Goal: Task Accomplishment & Management: Use online tool/utility

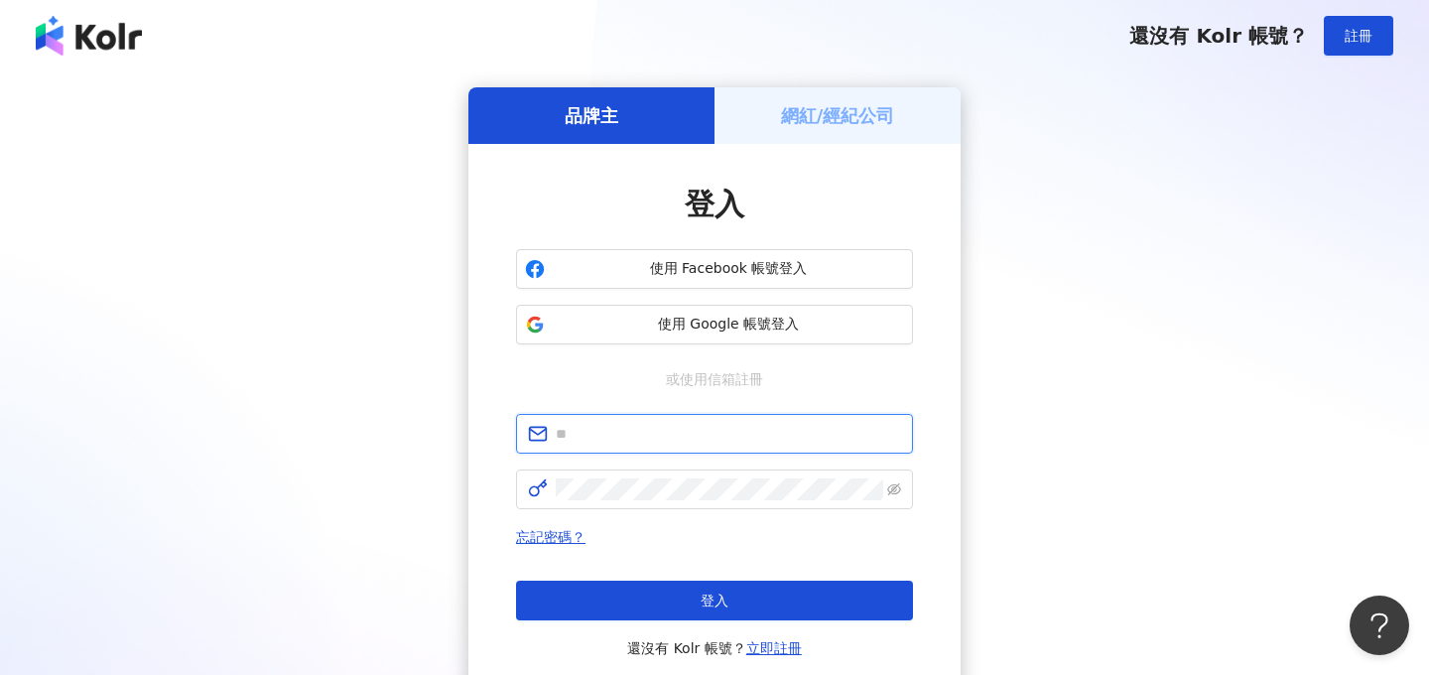
click at [614, 440] on input "text" at bounding box center [728, 434] width 345 height 22
type input "*"
type input "**********"
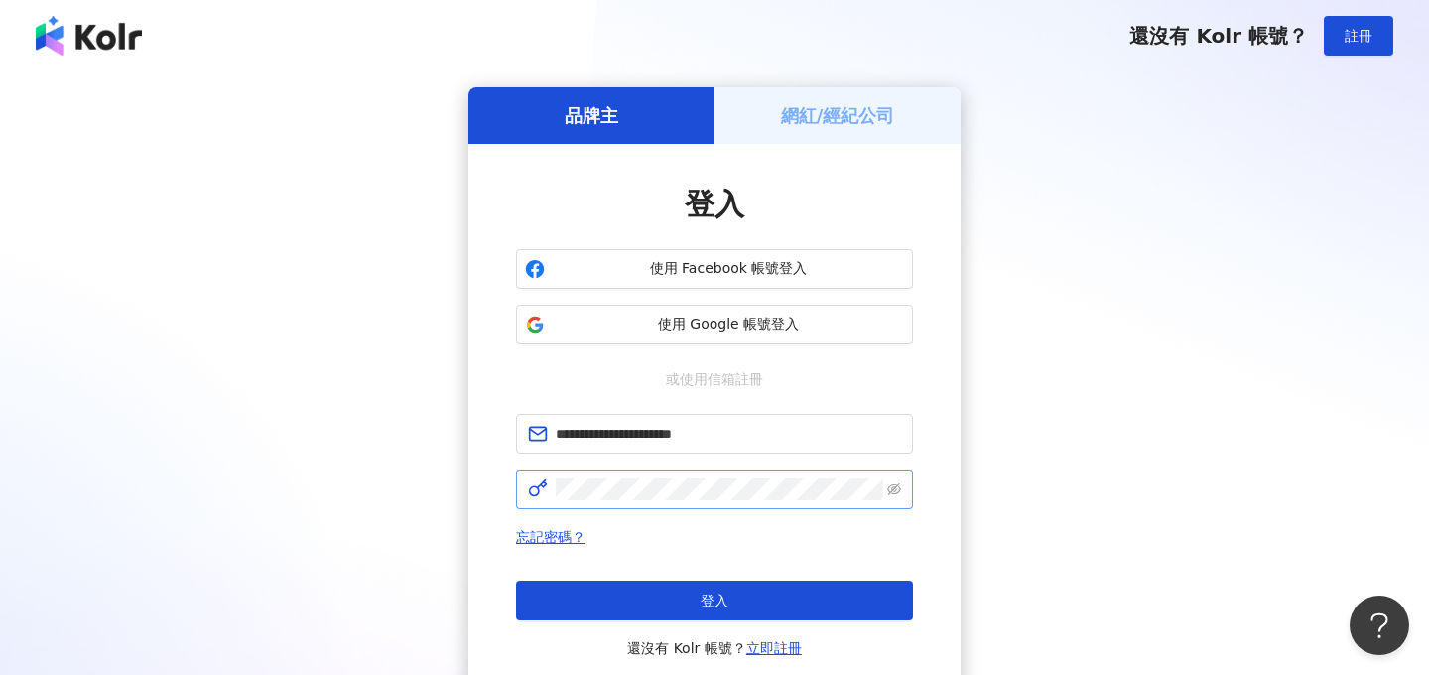
click at [637, 503] on span at bounding box center [714, 489] width 397 height 40
click button "登入" at bounding box center [714, 600] width 397 height 40
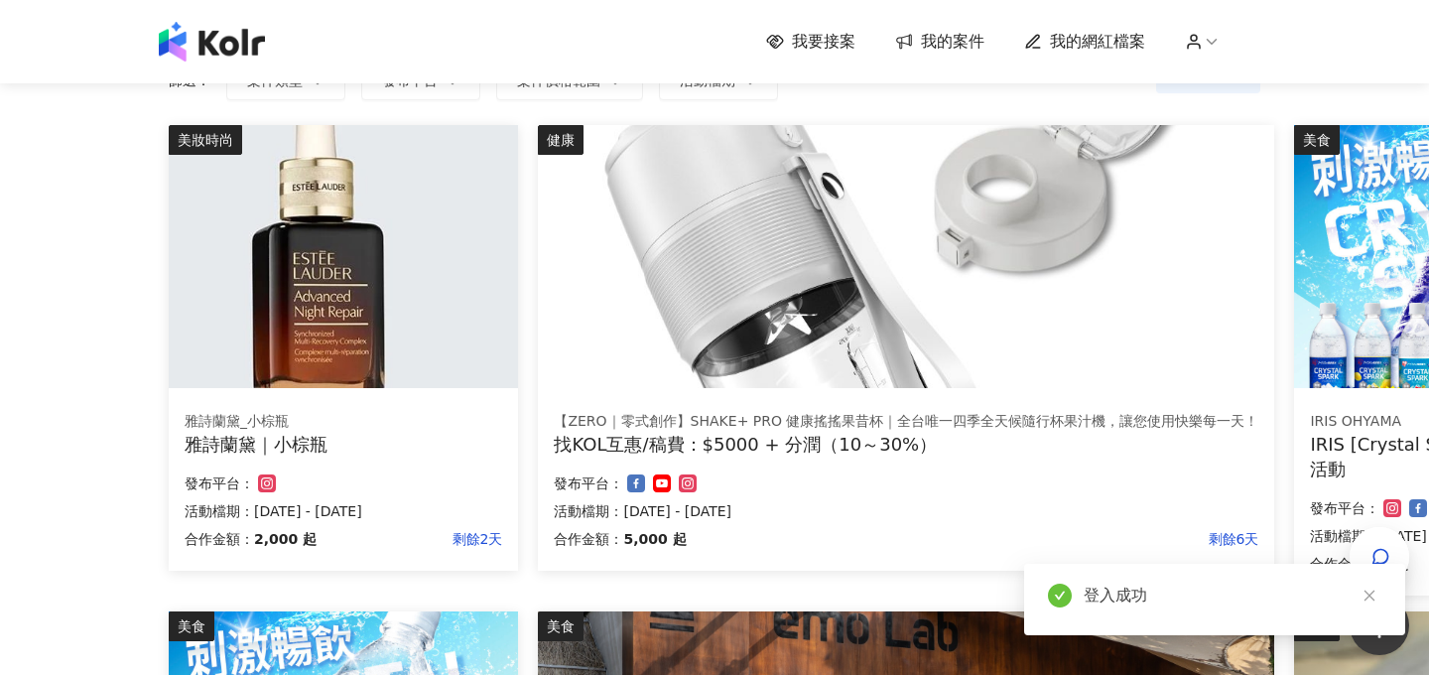
scroll to position [179, 0]
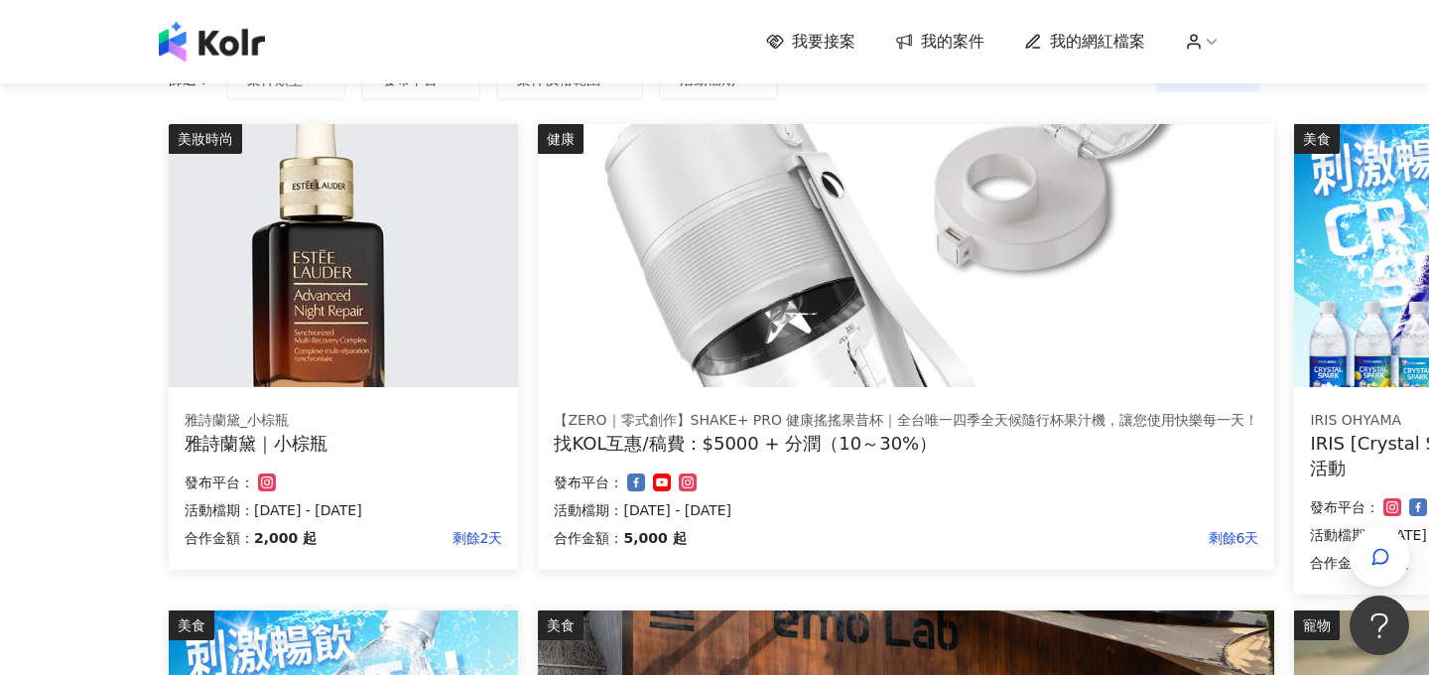
click at [763, 432] on div "找KOL互惠/稿費：$5000 + 分潤（10～30%）" at bounding box center [906, 443] width 704 height 25
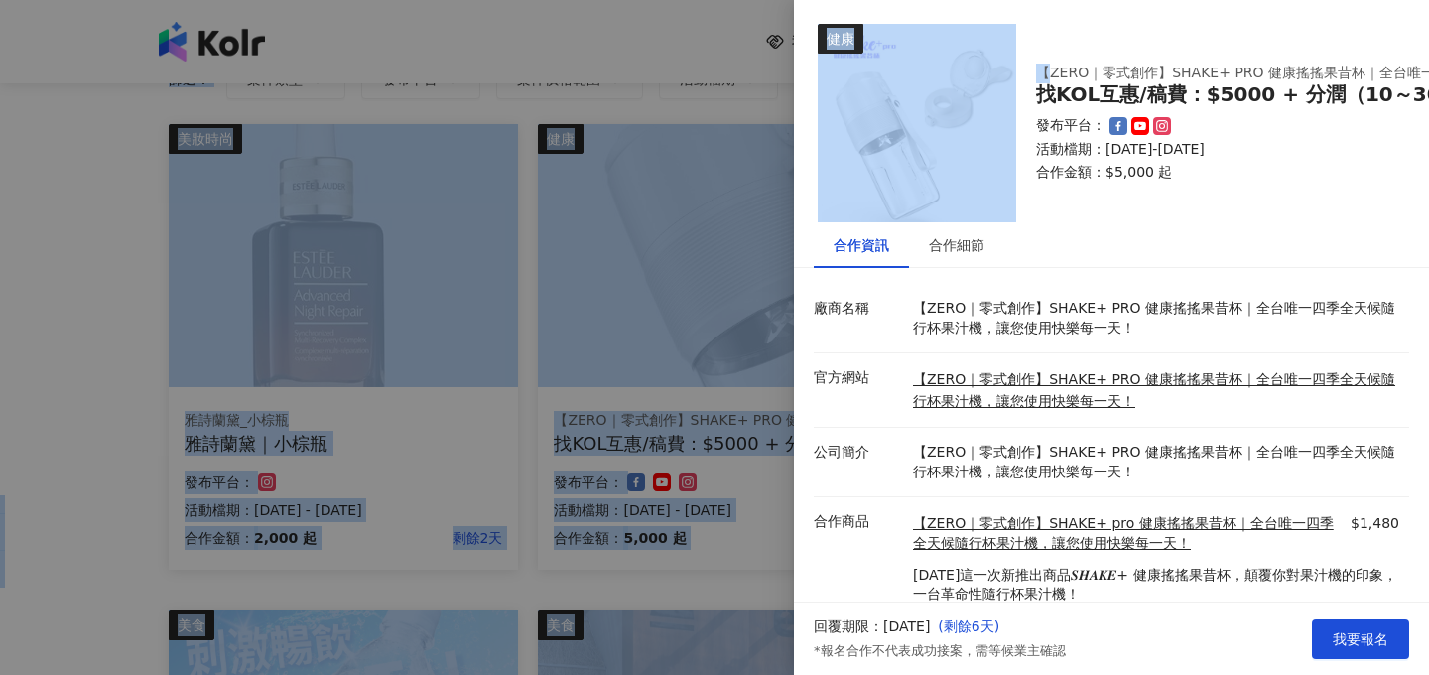
scroll to position [0, 175]
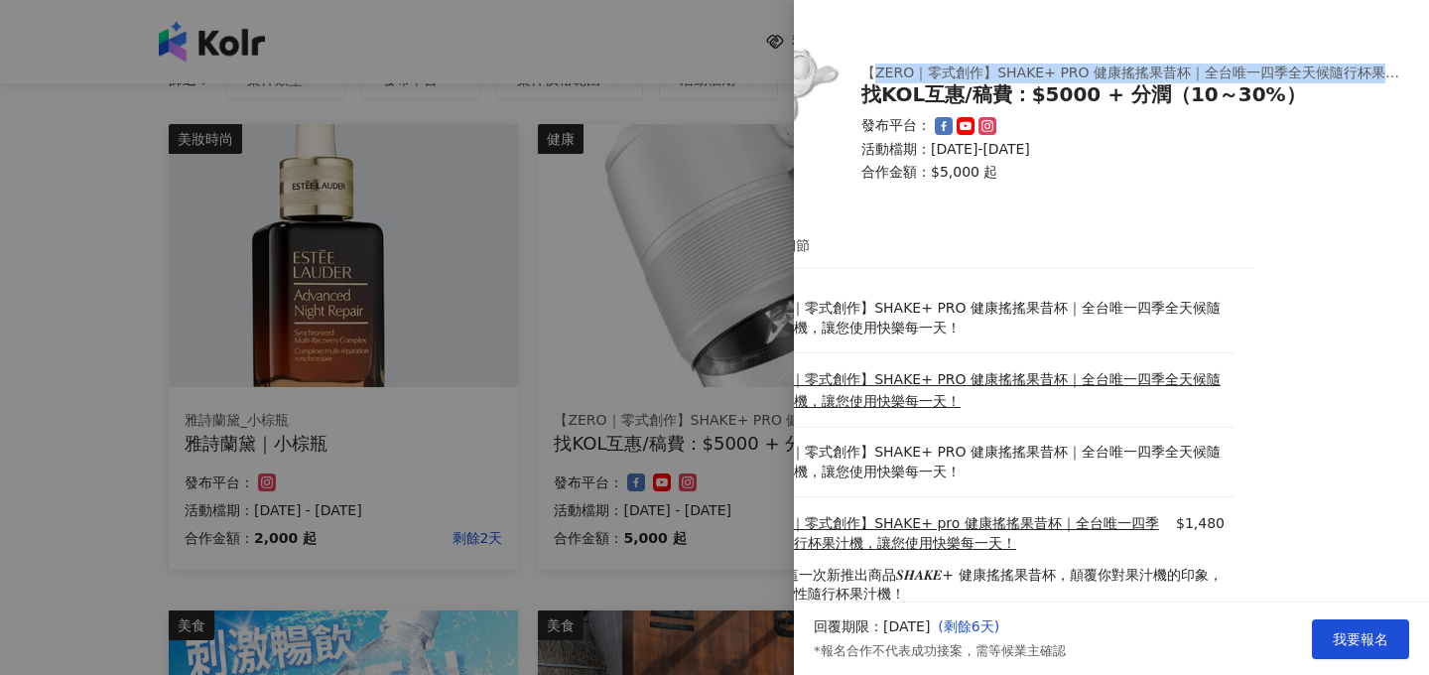
drag, startPoint x: 1044, startPoint y: 72, endPoint x: 1392, endPoint y: 72, distance: 348.2
click at [1392, 72] on div "【ZERO｜零式創作】SHAKE+ PRO 健康搖搖果昔杯｜全台唯一四季全天候隨行杯果汁機，讓您使用快樂每一天！" at bounding box center [1135, 73] width 548 height 20
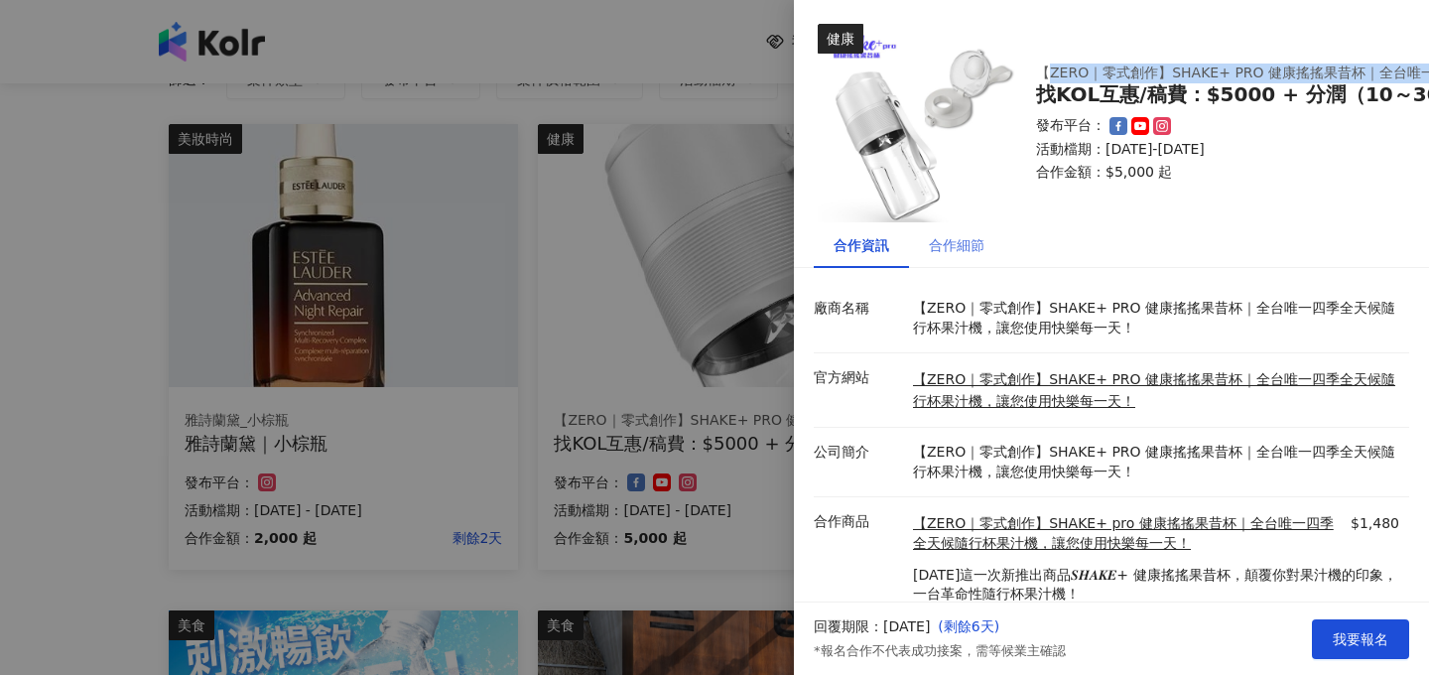
click at [958, 258] on div "合作細節" at bounding box center [956, 245] width 95 height 46
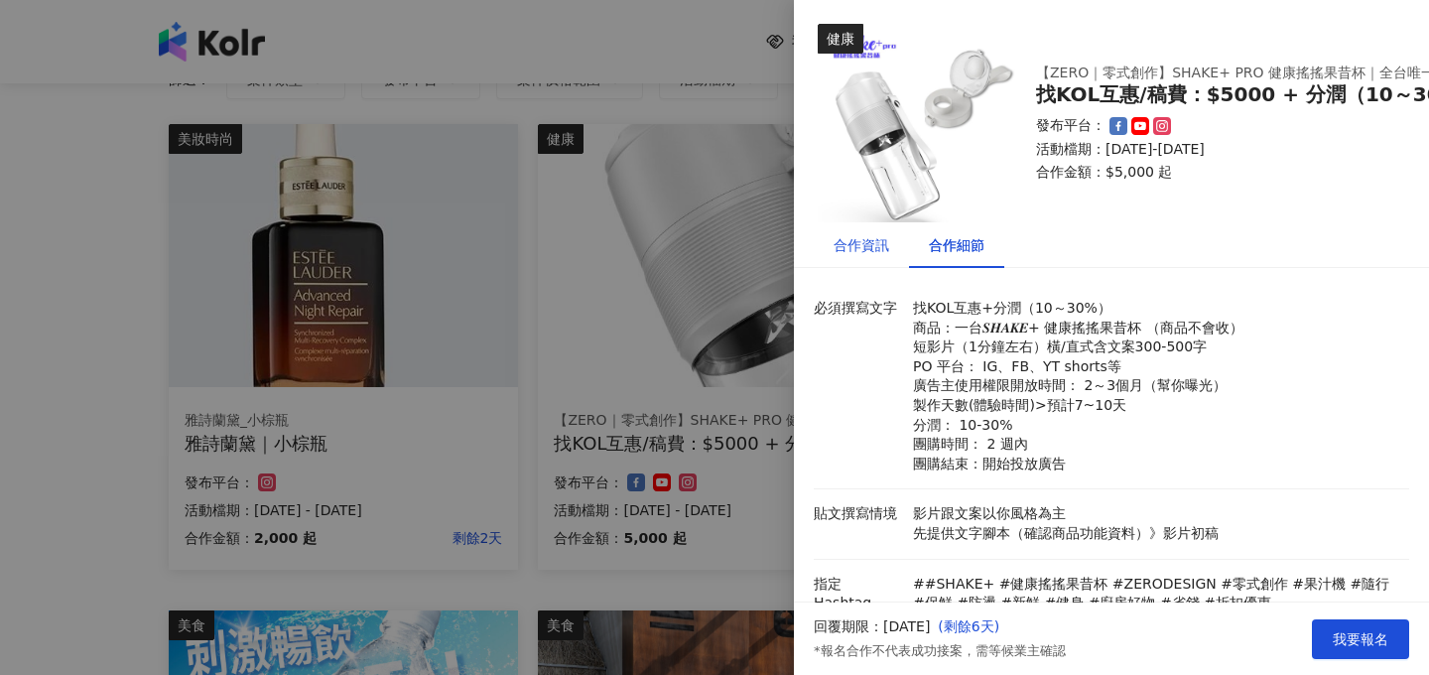
click at [846, 246] on div "合作資訊" at bounding box center [861, 245] width 56 height 22
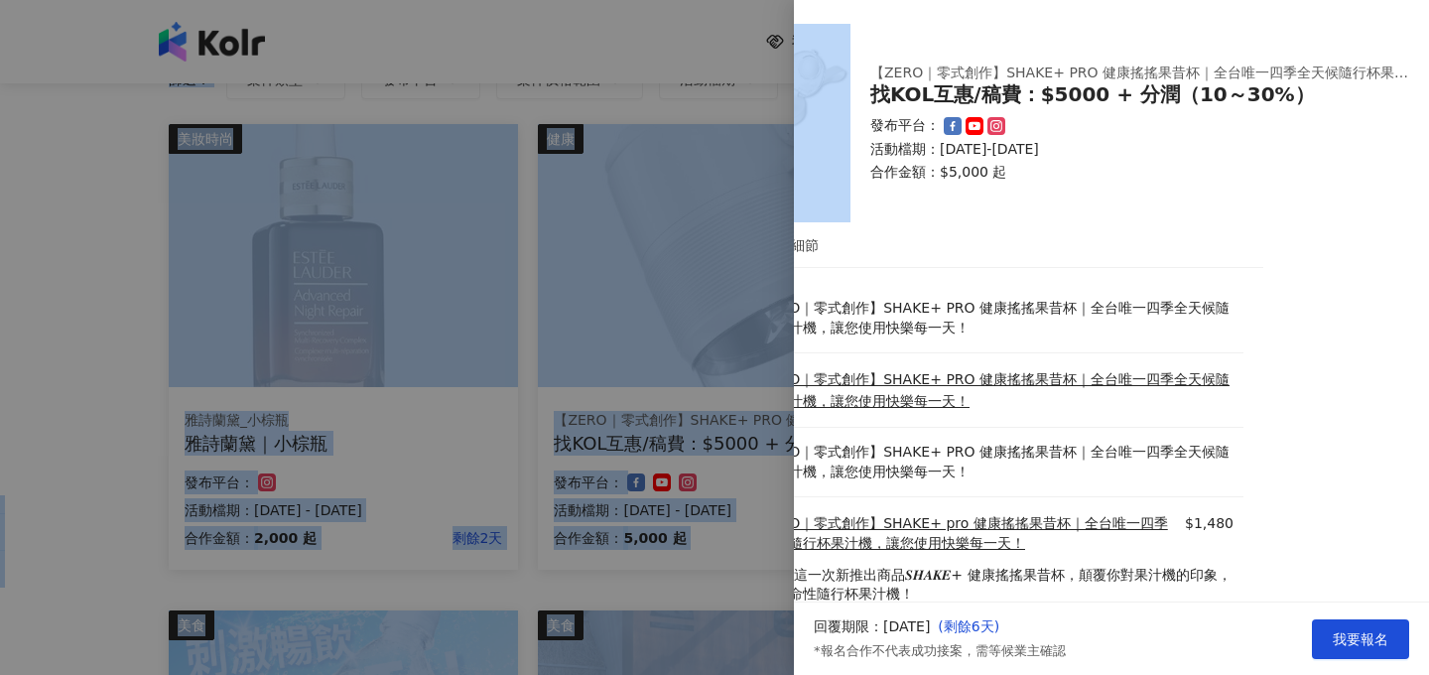
scroll to position [0, 175]
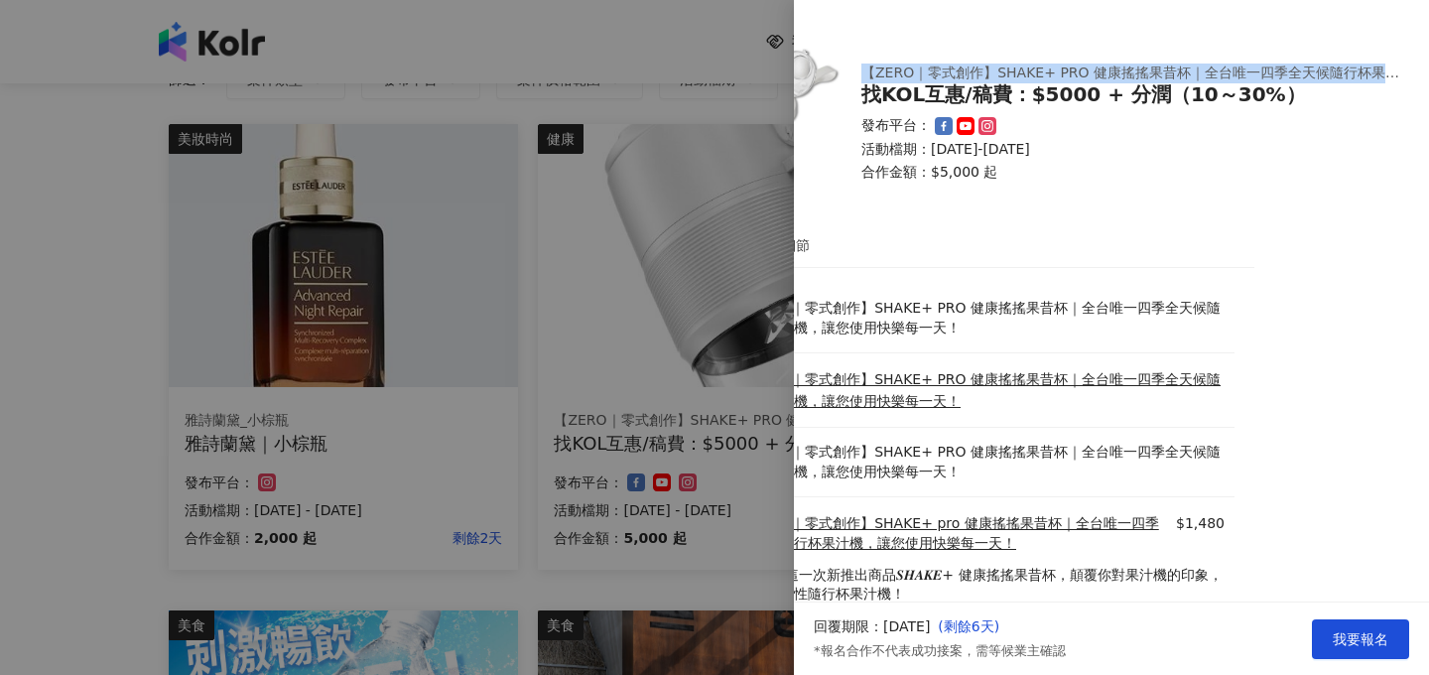
drag, startPoint x: 1041, startPoint y: 71, endPoint x: 1397, endPoint y: 66, distance: 356.2
click at [1397, 66] on div "【ZERO｜零式創作】SHAKE+ PRO 健康搖搖果昔杯｜全台唯一四季全天候隨行杯果汁機，讓您使用快樂每一天！" at bounding box center [1135, 73] width 548 height 20
copy div "【ZERO｜零式創作】SHAKE+ PRO 健康搖搖果昔杯｜全台唯一四季全天候隨行杯果汁"
click at [529, 448] on div at bounding box center [714, 337] width 1429 height 675
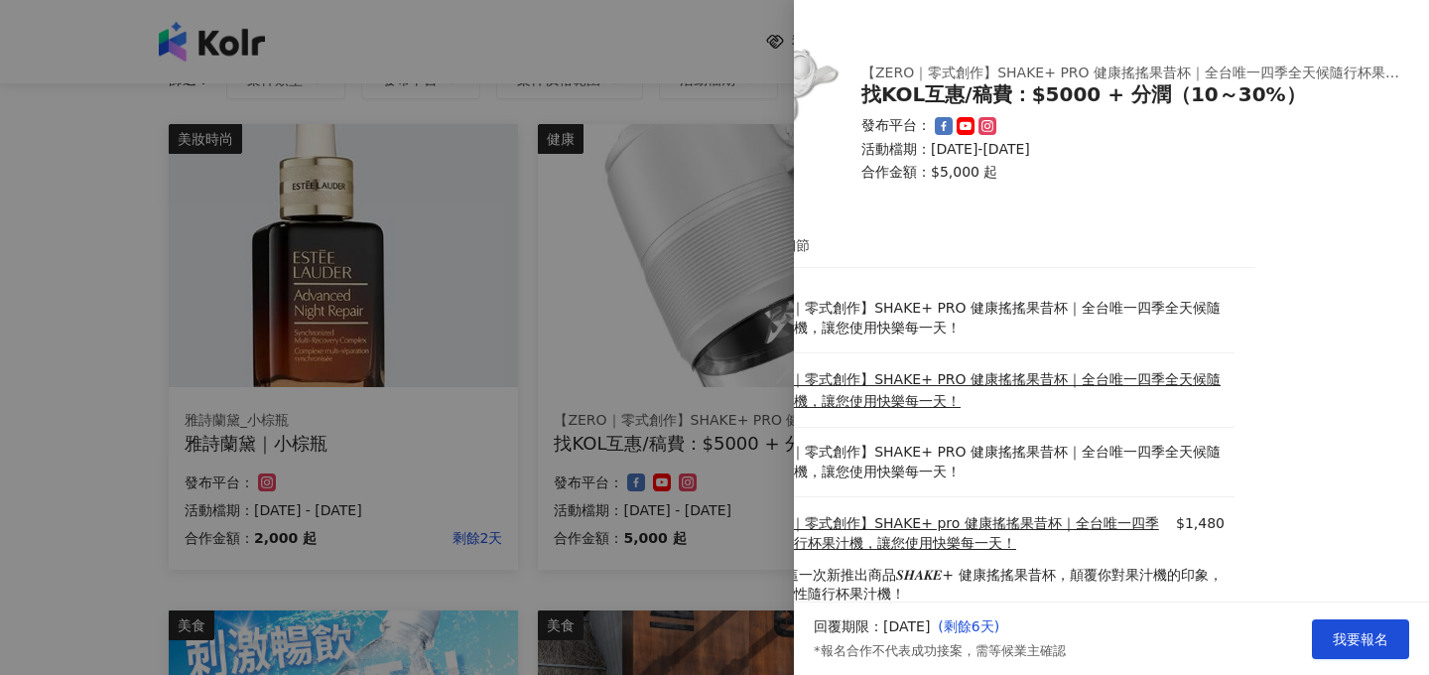
scroll to position [0, 0]
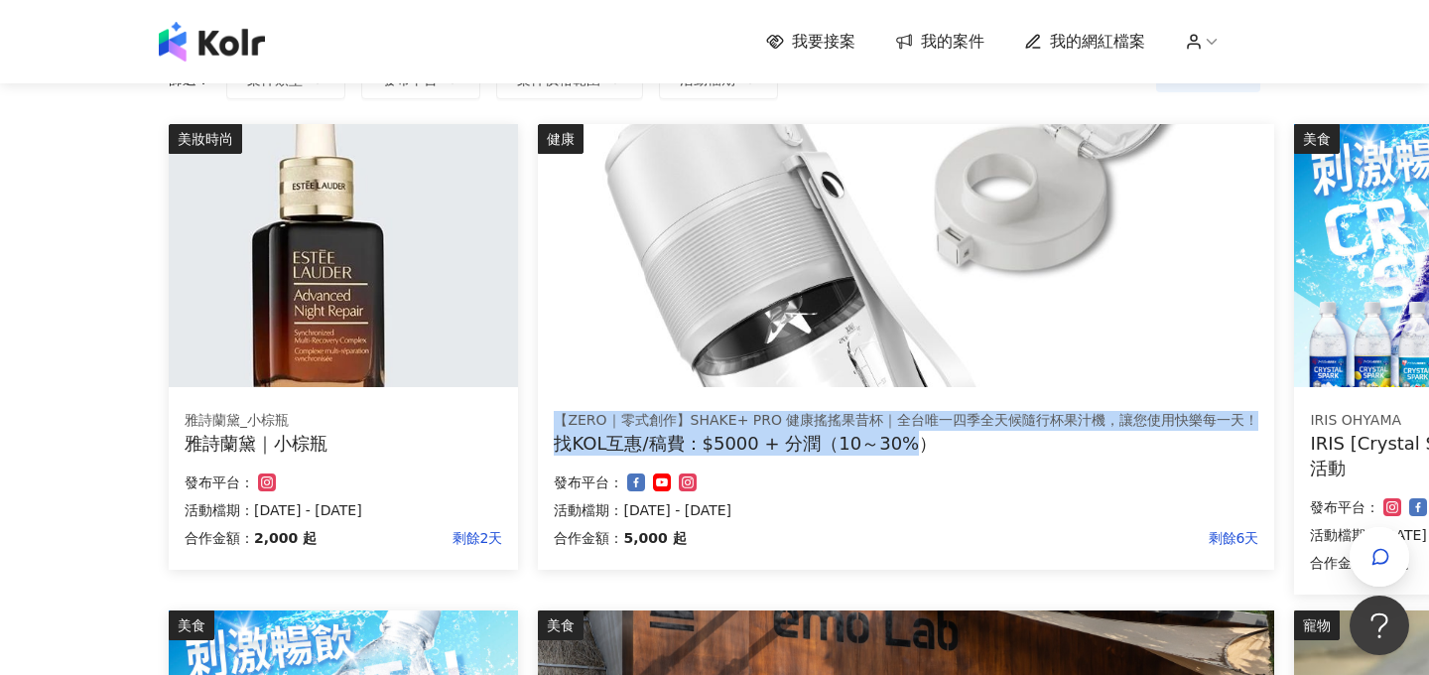
drag, startPoint x: 554, startPoint y: 413, endPoint x: 913, endPoint y: 453, distance: 361.4
click at [913, 453] on div "【ZERO｜零式創作】SHAKE+ PRO 健康搖搖果昔杯｜全台唯一四季全天候隨行杯果汁機，讓您使用快樂每一天！ 找KOL互惠/稿費：$5000 + 分潤（1…" at bounding box center [906, 433] width 704 height 45
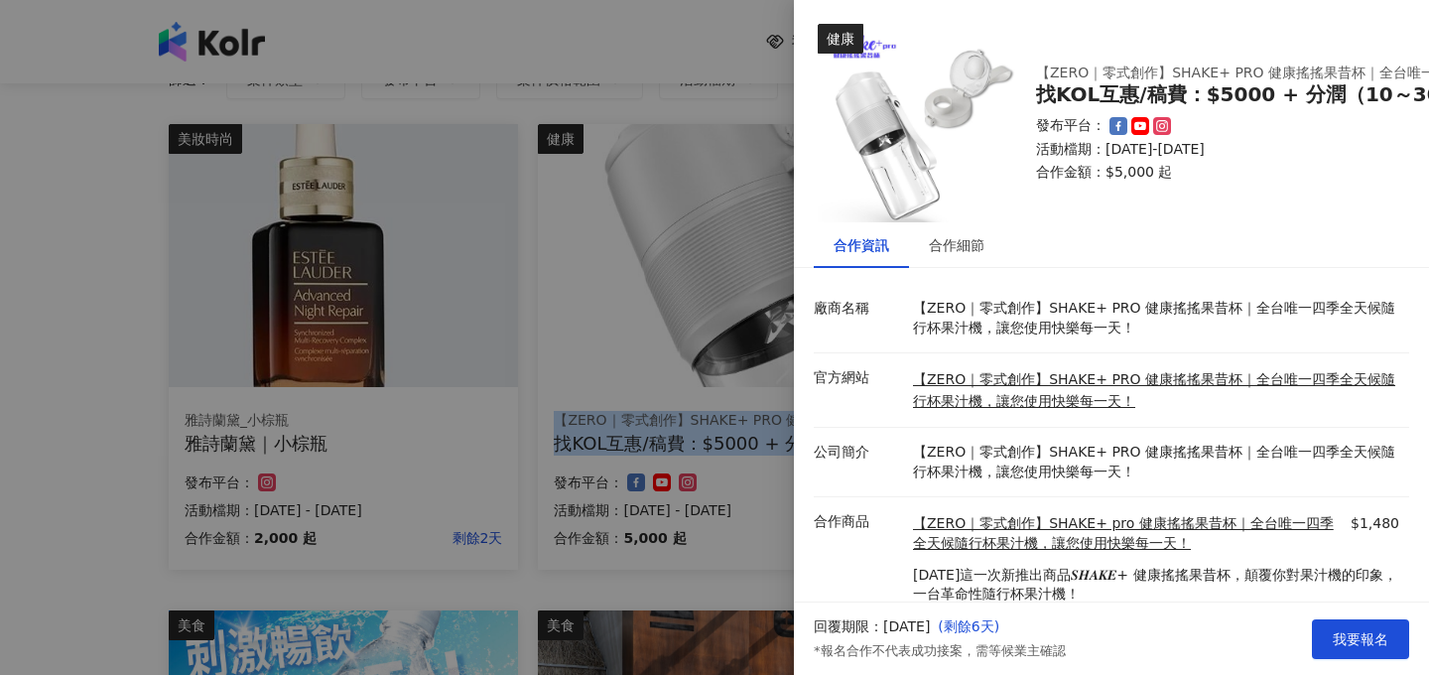
copy div "【ZERO｜零式創作】SHAKE+ PRO 健康搖搖果昔杯｜全台唯一四季全天候隨行杯果汁機，讓您使用快樂每一天！ 找KOL互惠/稿費：$5000 + 分潤（1…"
click at [518, 427] on div at bounding box center [714, 337] width 1429 height 675
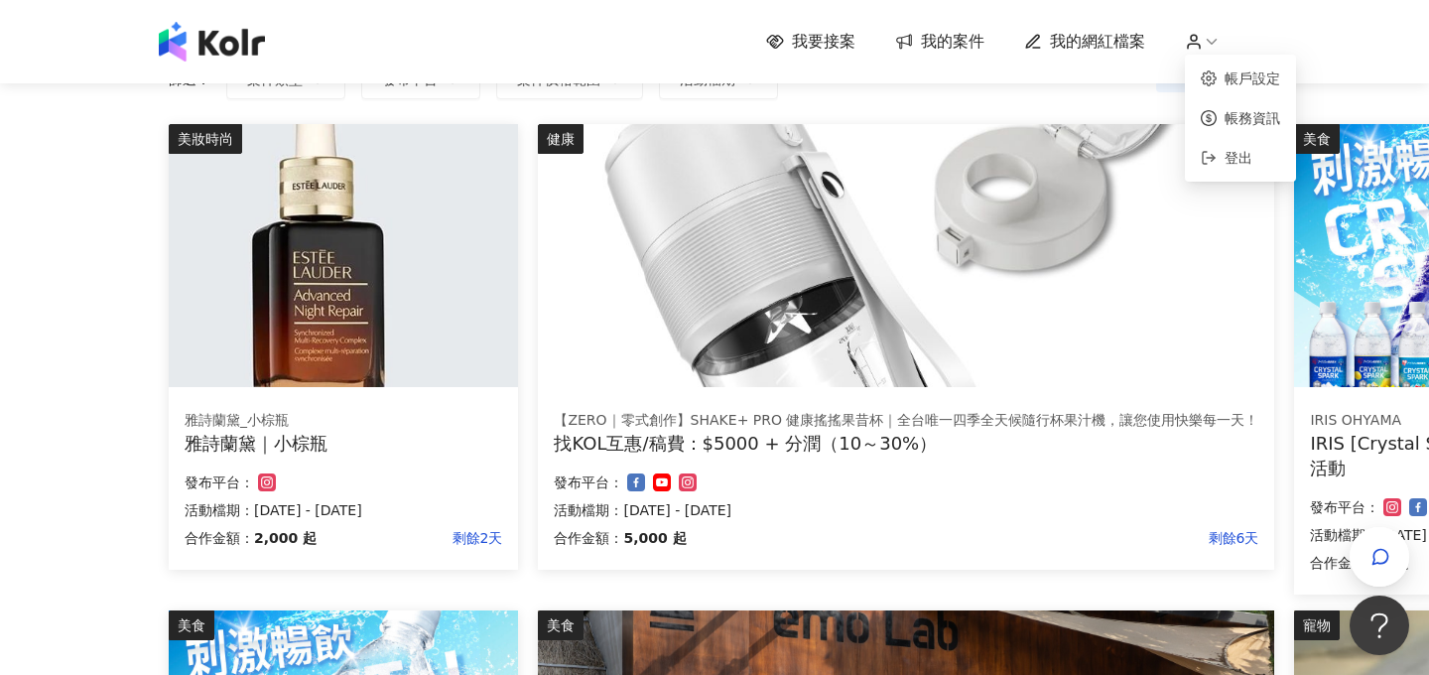
click at [1195, 38] on circle at bounding box center [1193, 38] width 6 height 6
click at [1234, 147] on span "登出" at bounding box center [1247, 158] width 63 height 22
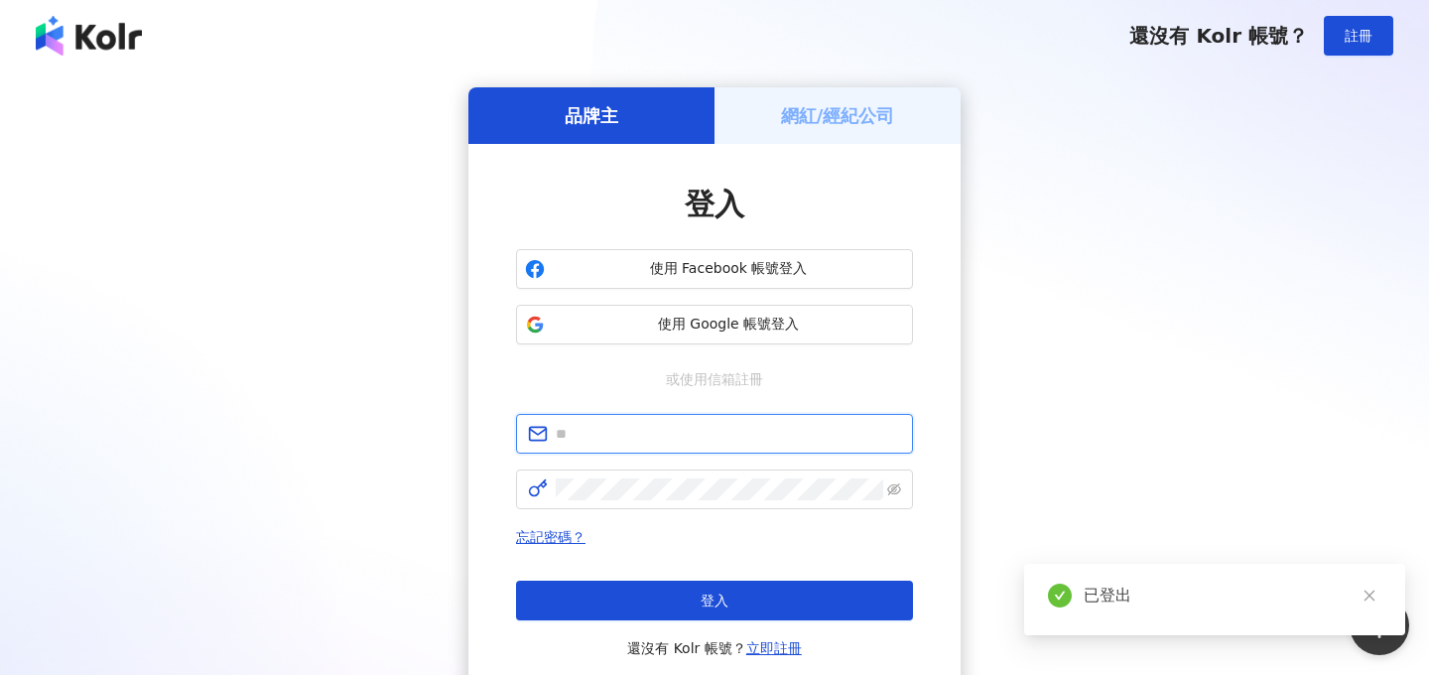
click at [660, 437] on input "text" at bounding box center [728, 434] width 345 height 22
type input "*"
type input "**********"
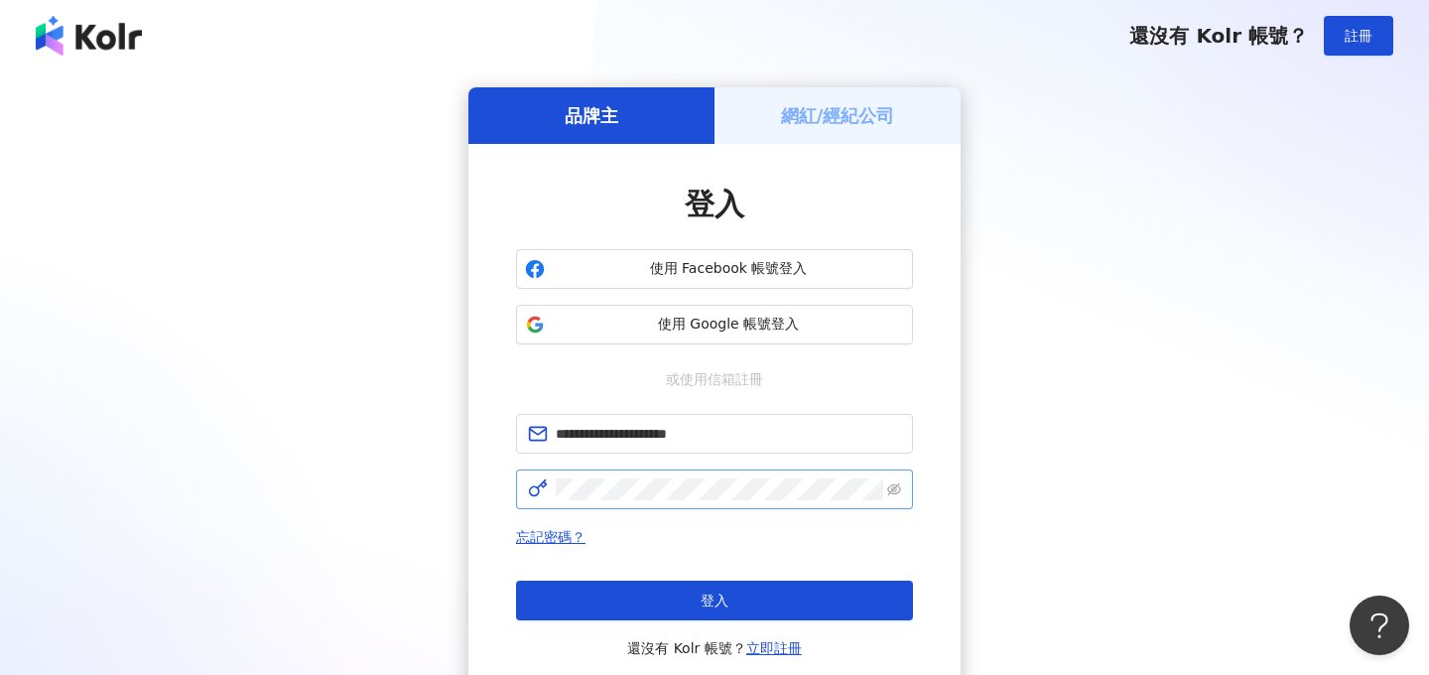
click at [643, 476] on span at bounding box center [714, 489] width 397 height 40
click button "登入" at bounding box center [714, 600] width 397 height 40
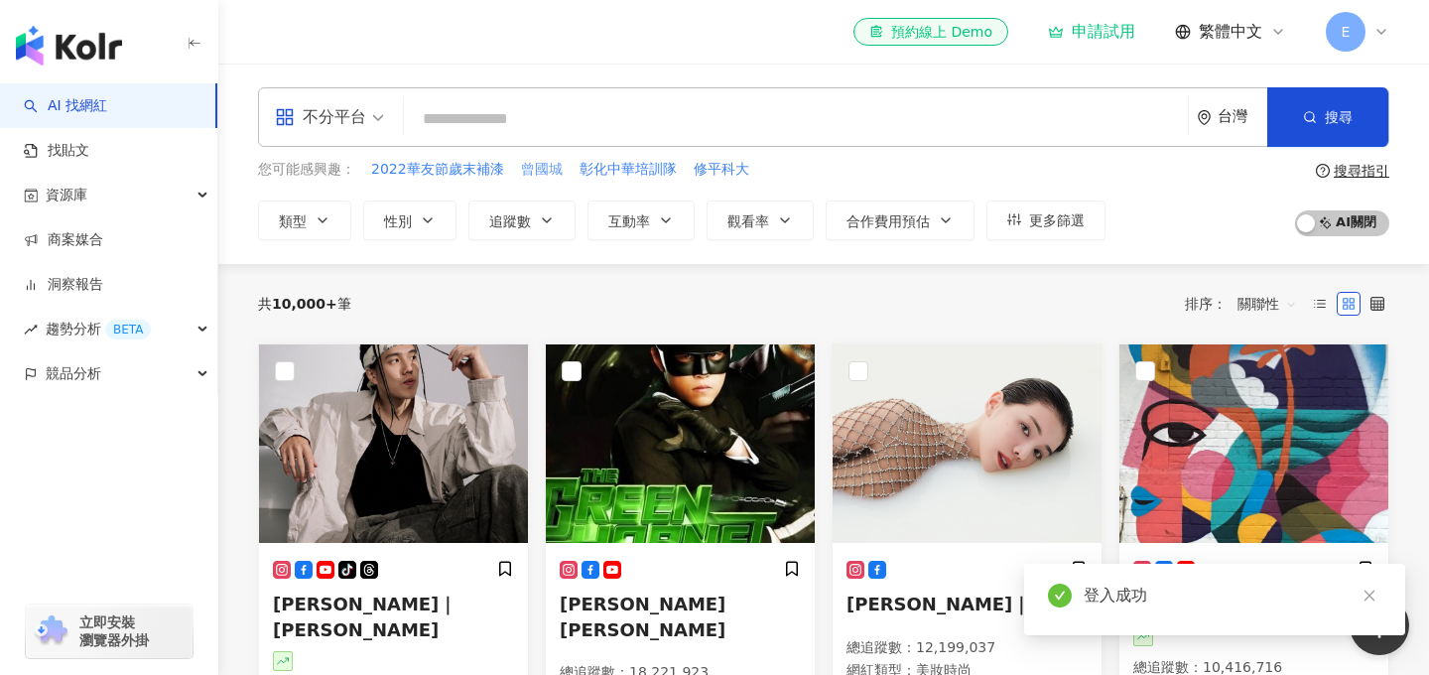
click at [550, 169] on span "曾國城" at bounding box center [542, 170] width 42 height 20
type input "***"
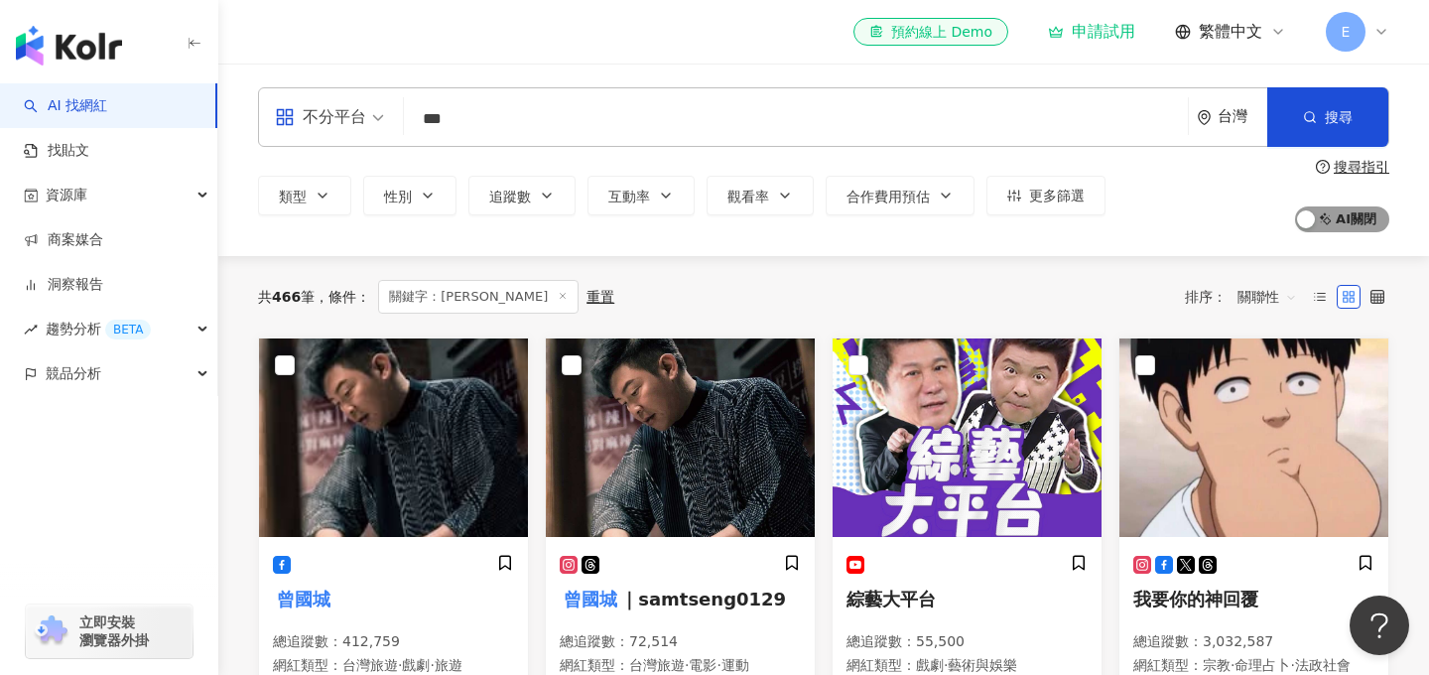
click at [1357, 213] on span "AI 開啟 AI 關閉" at bounding box center [1342, 219] width 94 height 26
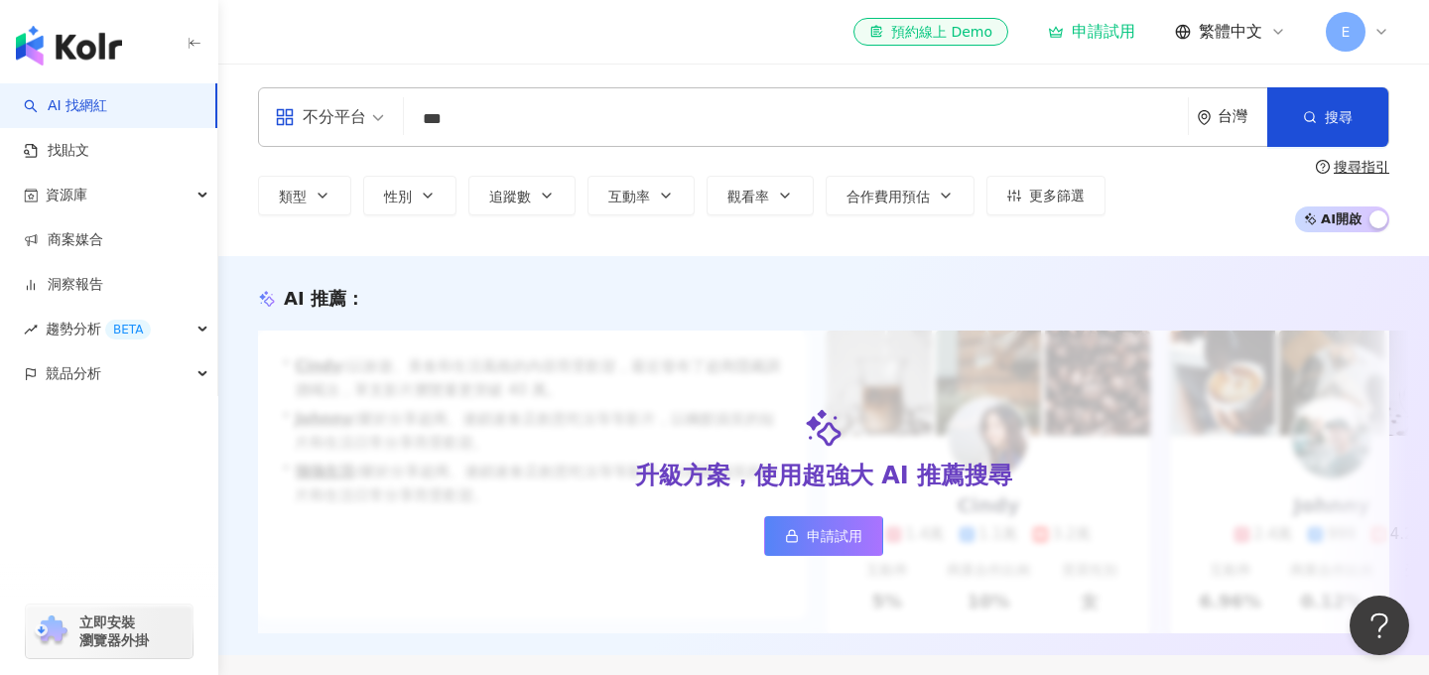
click at [1345, 37] on span "E" at bounding box center [1345, 32] width 9 height 22
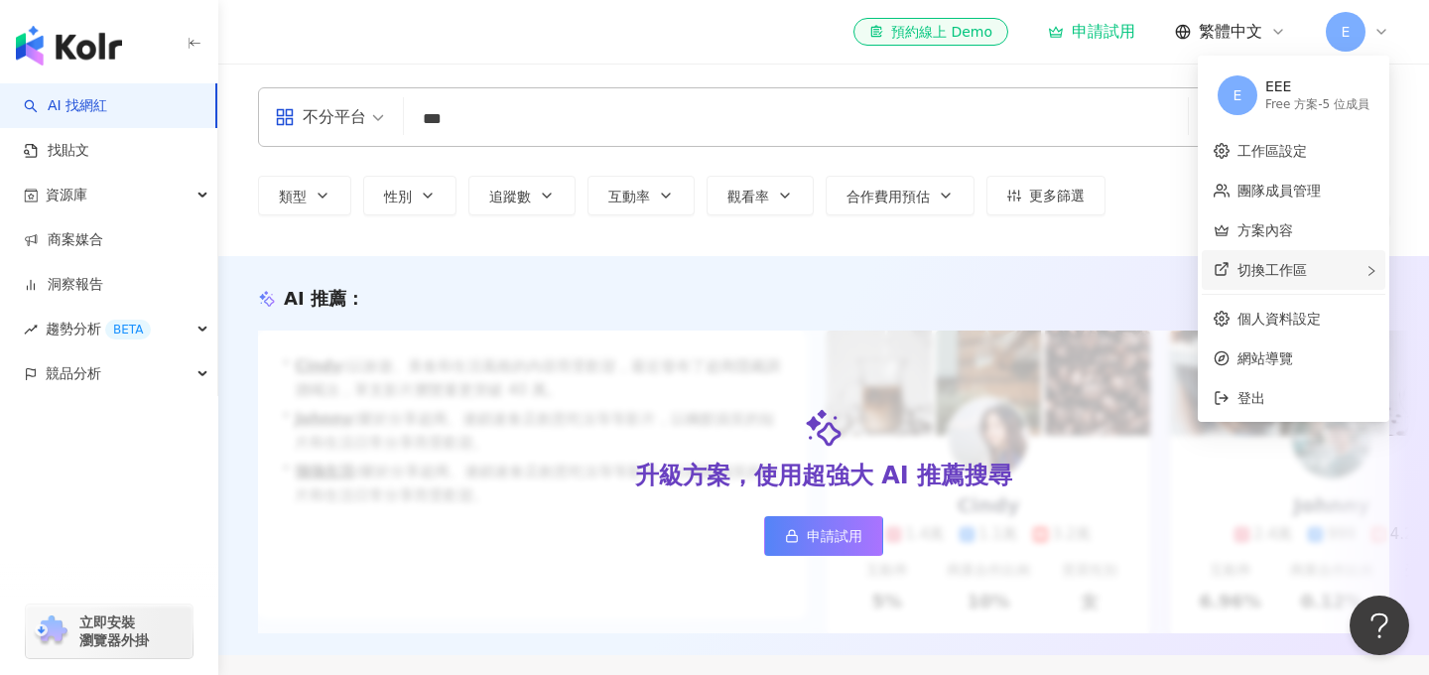
click at [1255, 278] on div "切換工作區" at bounding box center [1293, 270] width 184 height 40
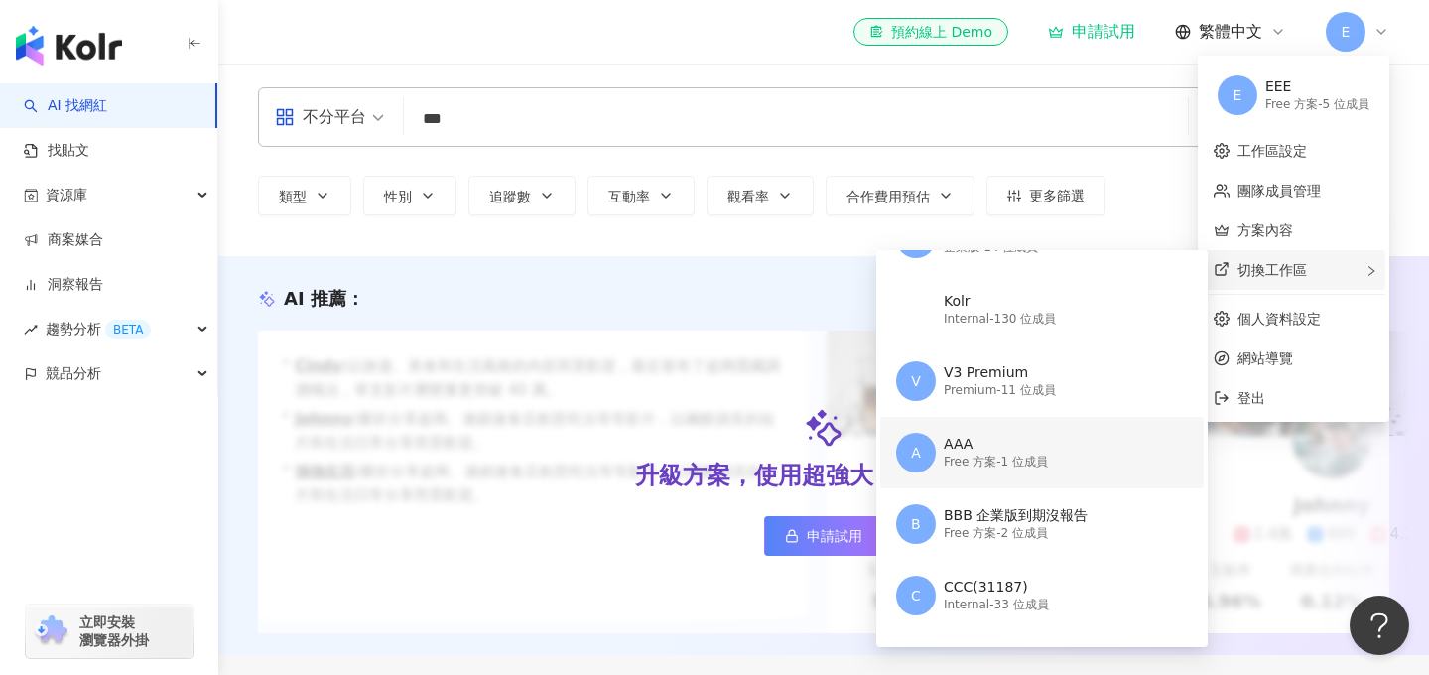
scroll to position [122, 0]
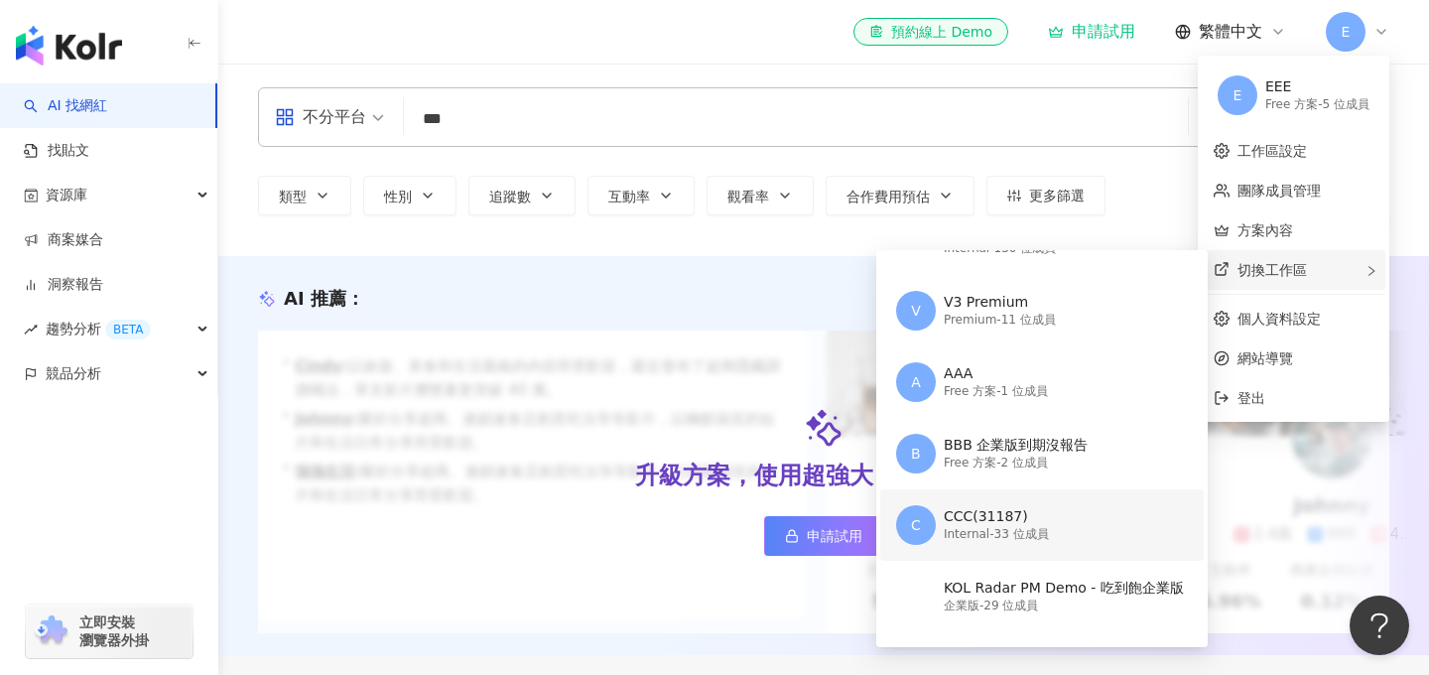
click at [1006, 529] on div "Internal - 33 位成員" at bounding box center [995, 534] width 105 height 17
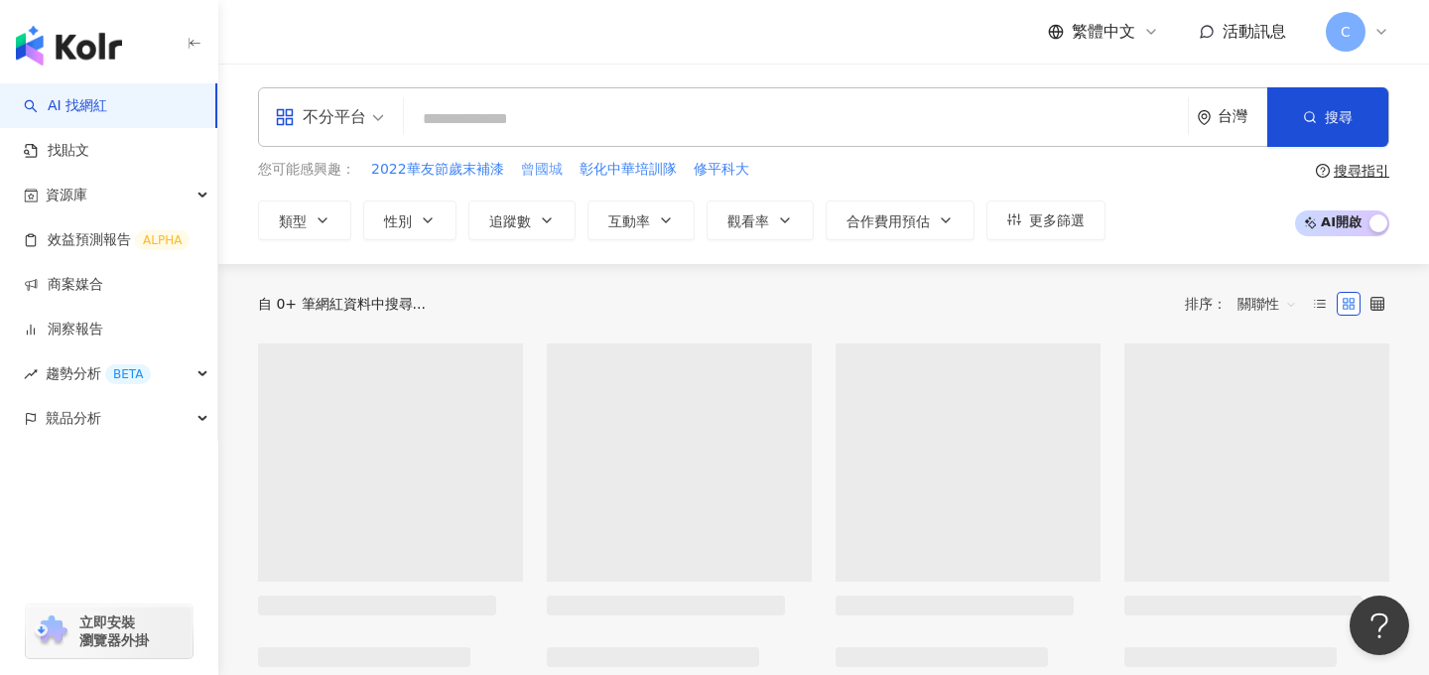
click at [534, 175] on span "曾國城" at bounding box center [542, 170] width 42 height 20
type input "***"
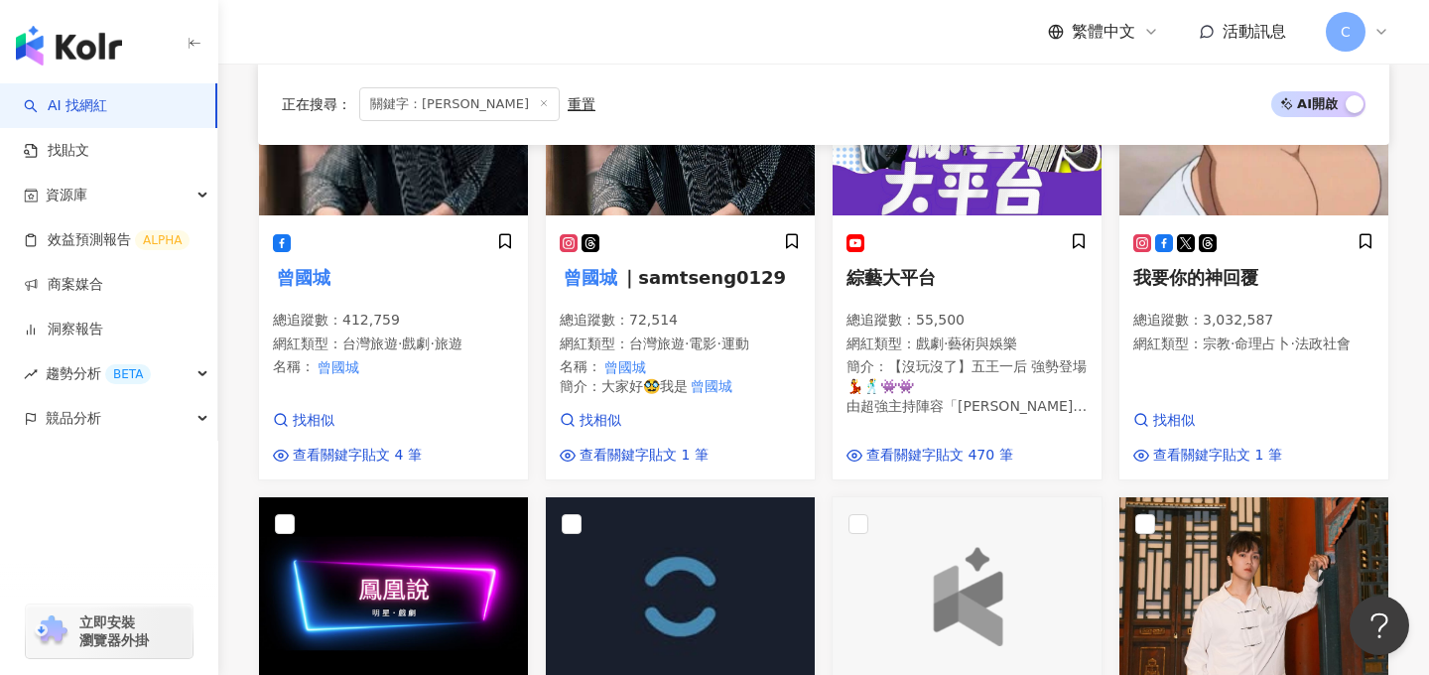
scroll to position [453, 0]
